Goal: Find specific page/section

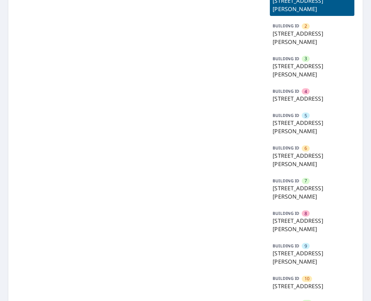
scroll to position [138, 0]
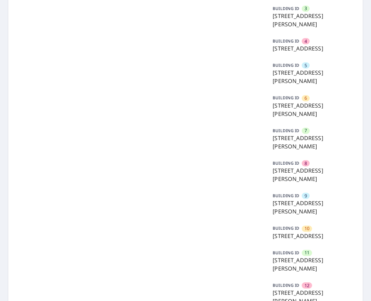
click at [295, 203] on div "BUILDING ID [STREET_ADDRESS][PERSON_NAME]" at bounding box center [312, 203] width 84 height 29
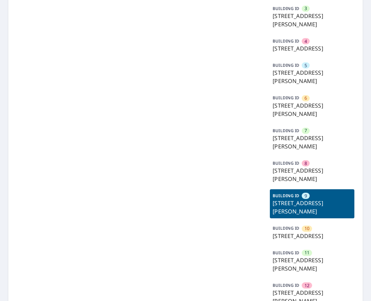
click at [303, 215] on p "92 Sandrala Dr, Reynoldsburg, OH, 43068" at bounding box center [311, 207] width 79 height 17
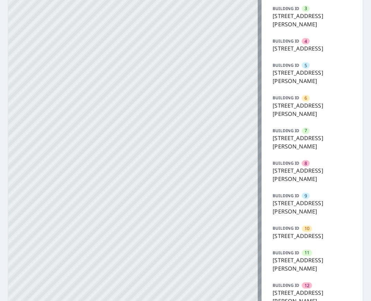
click at [304, 210] on p "92 Sandrala Dr, Reynoldsburg, OH, 43068" at bounding box center [311, 207] width 79 height 17
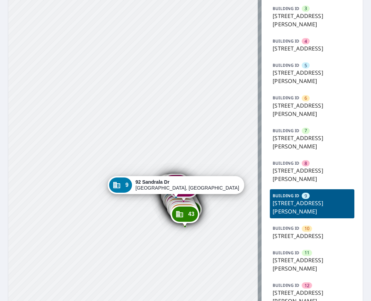
drag, startPoint x: 201, startPoint y: 156, endPoint x: 201, endPoint y: 144, distance: 11.4
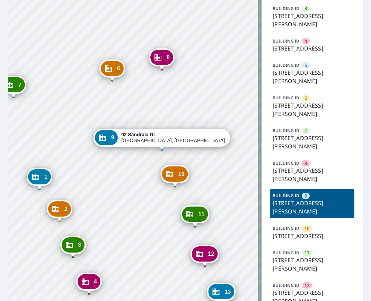
drag, startPoint x: 161, startPoint y: 181, endPoint x: 135, endPoint y: 165, distance: 30.6
